Goal: Task Accomplishment & Management: Manage account settings

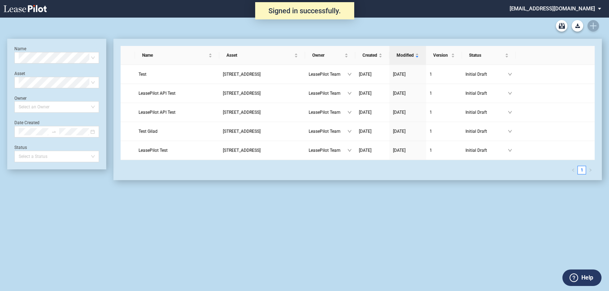
click at [548, 9] on md-select "admin@leasepilot.co Super Admin Area Admin Area Settings Sign Out" at bounding box center [558, 8] width 98 height 16
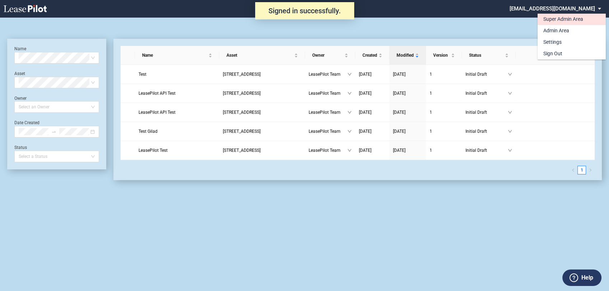
click at [553, 20] on div "Super Admin Area" at bounding box center [563, 19] width 40 height 7
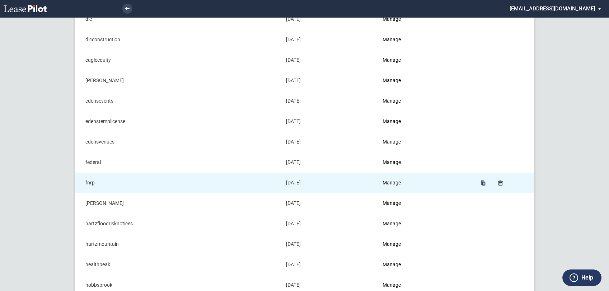
scroll to position [359, 0]
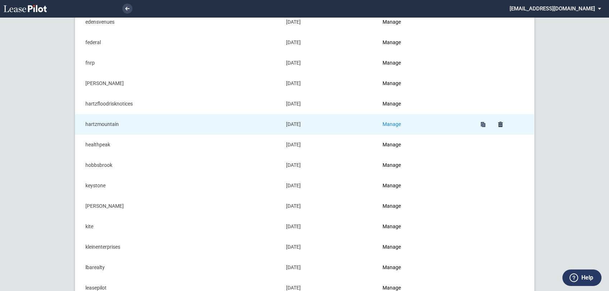
click at [393, 123] on link "Manage" at bounding box center [391, 124] width 18 height 6
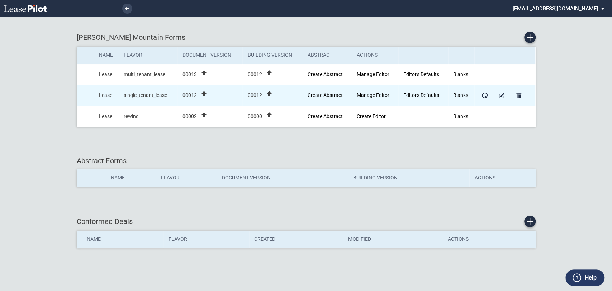
click at [203, 94] on icon "file_upload" at bounding box center [204, 94] width 9 height 9
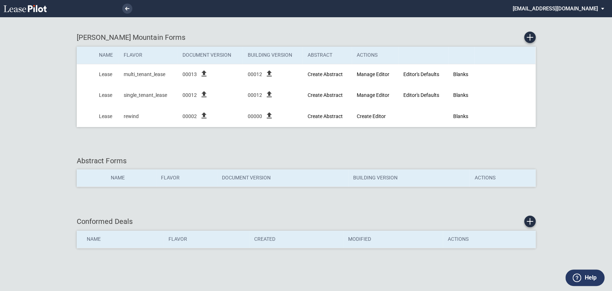
click at [226, 141] on div "[PERSON_NAME] Mountain Forms Name Flavor Document Version Building Version Abst…" at bounding box center [306, 82] width 459 height 117
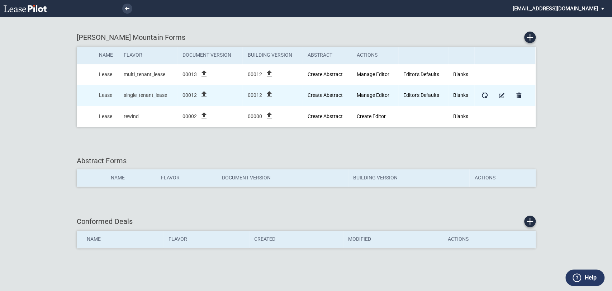
click at [203, 98] on icon "file_upload" at bounding box center [204, 94] width 9 height 9
click at [203, 93] on icon "file_upload" at bounding box center [204, 94] width 9 height 9
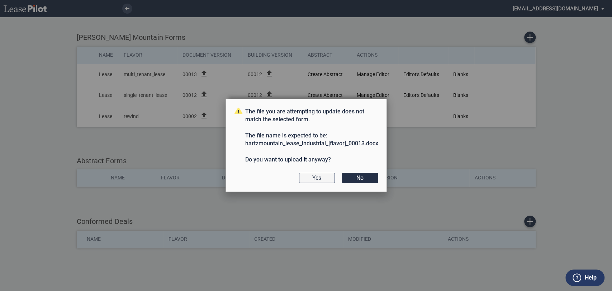
click at [314, 178] on button "Yes" at bounding box center [317, 178] width 36 height 10
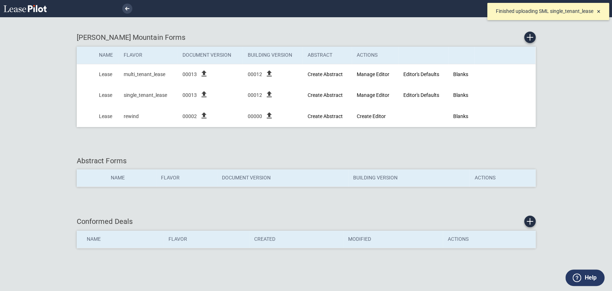
click at [578, 56] on div "Hartz Mountain Forms Name Flavor Document Version Building Version Abstract Act…" at bounding box center [306, 145] width 612 height 291
click at [598, 11] on span "×" at bounding box center [599, 12] width 4 height 8
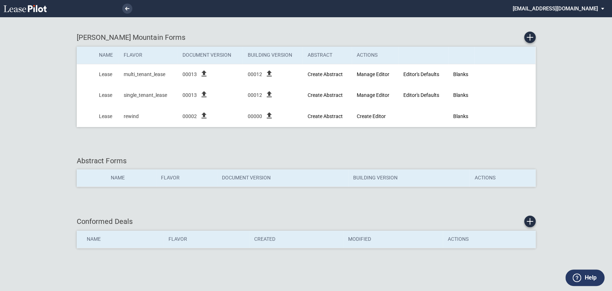
click at [572, 5] on md-select "[EMAIL_ADDRESS][DOMAIN_NAME] Super Admin Area Admin Area Settings Sign Out" at bounding box center [561, 8] width 98 height 16
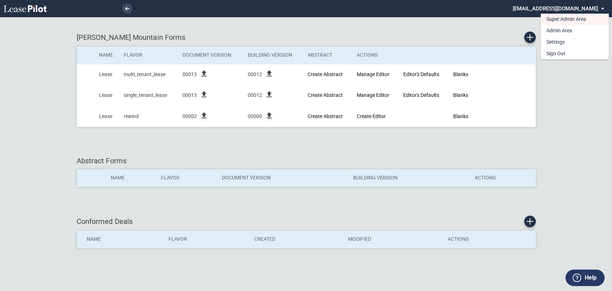
click at [224, 26] on md-backdrop at bounding box center [306, 145] width 612 height 291
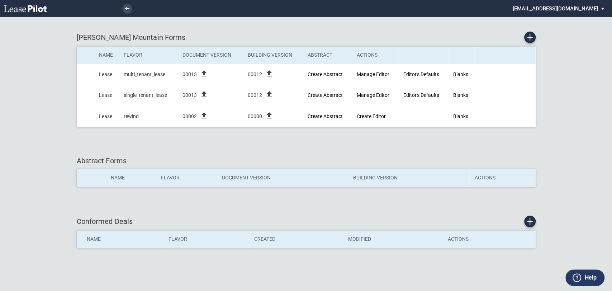
click at [594, 10] on md-select "[EMAIL_ADDRESS][DOMAIN_NAME] Super Admin Area Admin Area Settings Sign Out" at bounding box center [561, 8] width 98 height 16
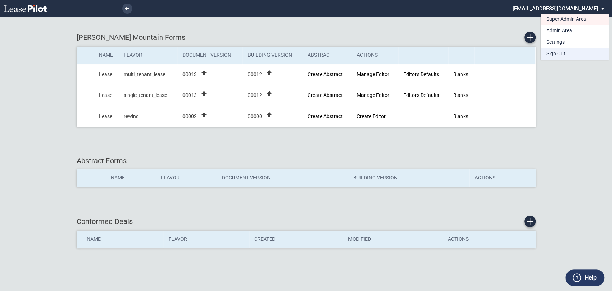
click at [562, 52] on div "Sign Out" at bounding box center [556, 53] width 19 height 7
